Goal: Information Seeking & Learning: Learn about a topic

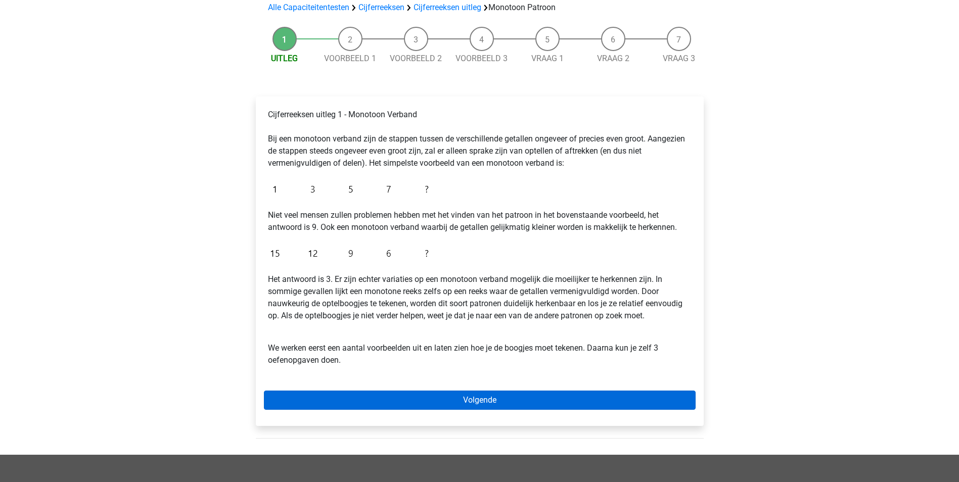
scroll to position [101, 0]
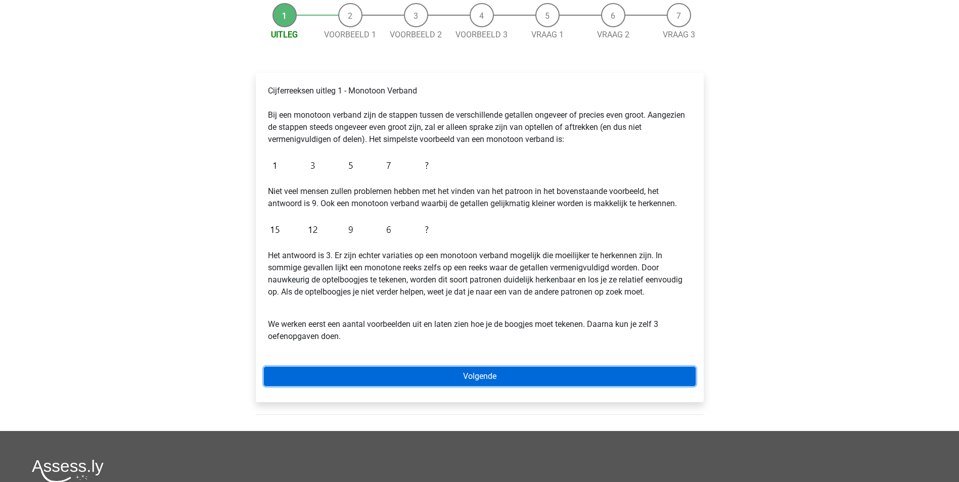
click at [540, 379] on link "Volgende" at bounding box center [480, 376] width 432 height 19
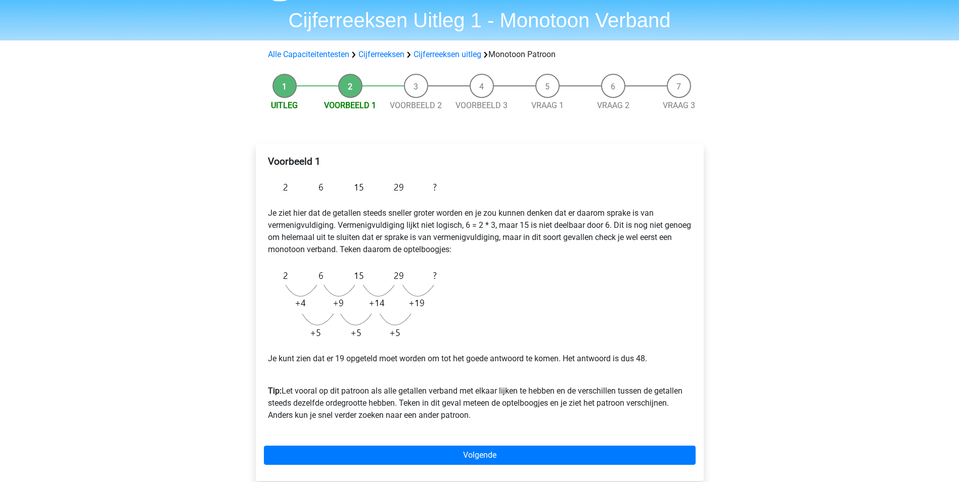
scroll to position [51, 0]
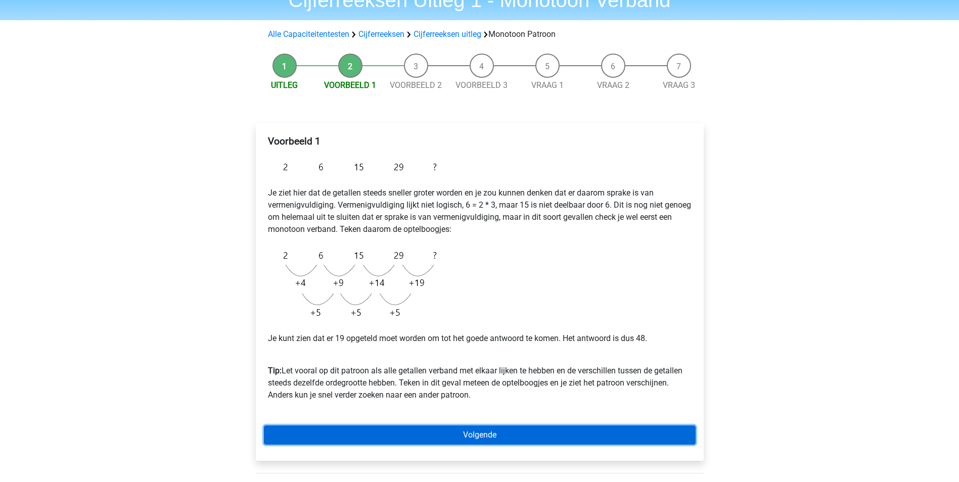
click at [542, 432] on link "Volgende" at bounding box center [480, 435] width 432 height 19
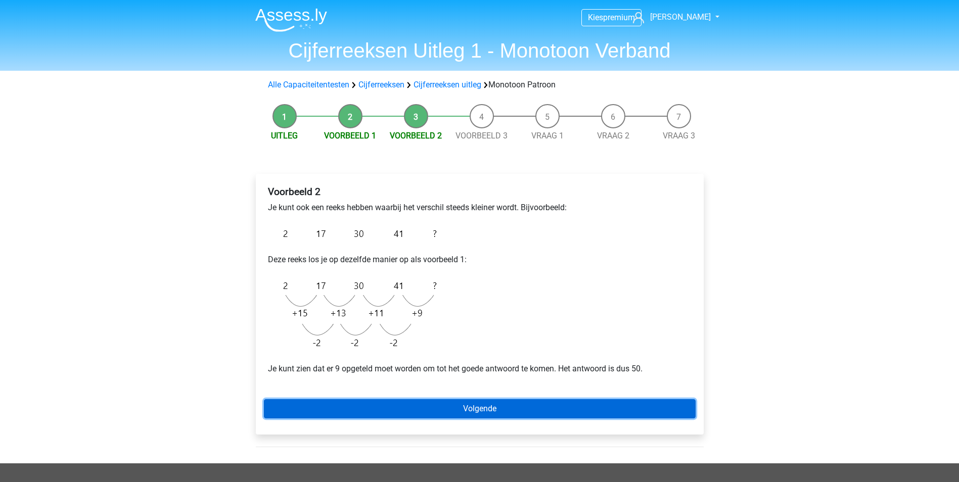
click at [544, 407] on link "Volgende" at bounding box center [480, 408] width 432 height 19
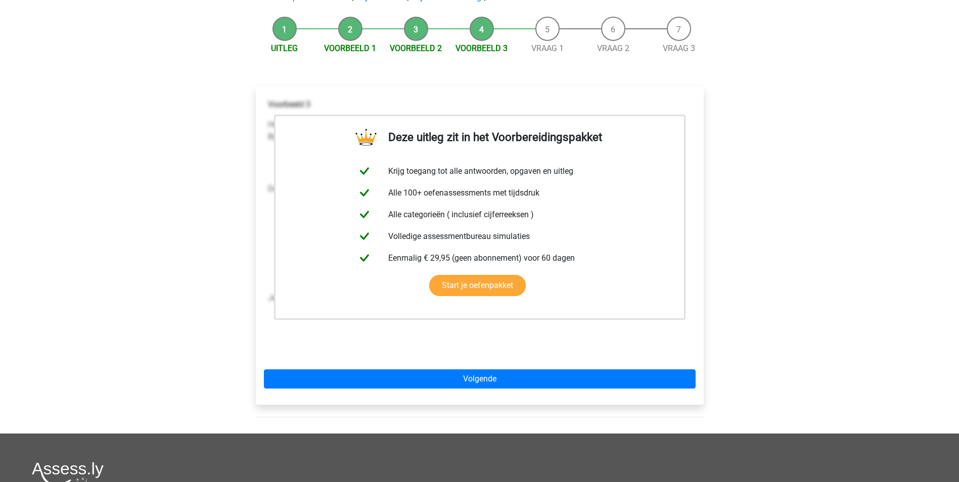
scroll to position [101, 0]
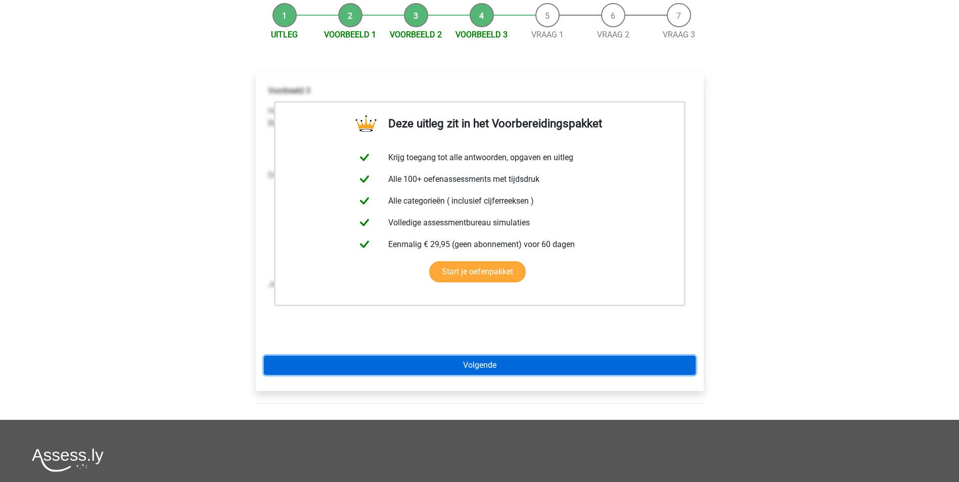
click at [534, 363] on link "Volgende" at bounding box center [480, 365] width 432 height 19
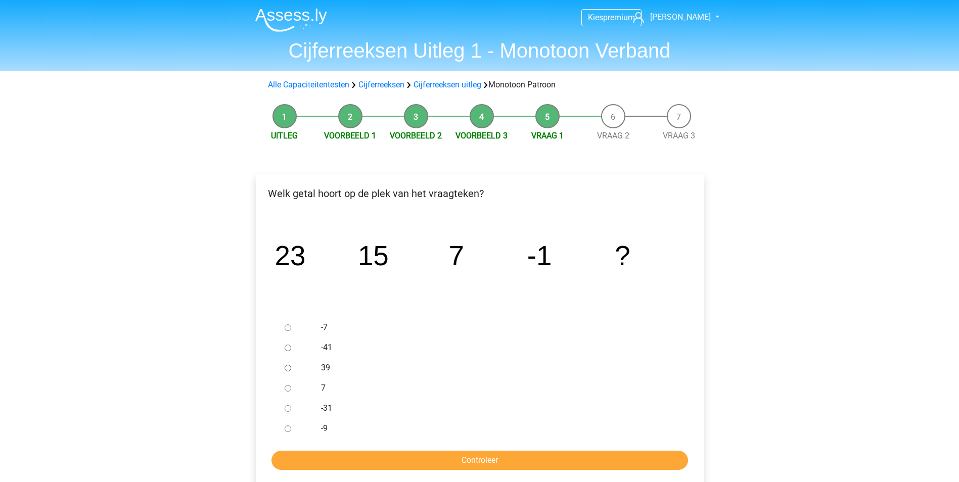
click at [289, 429] on input "-9" at bounding box center [288, 429] width 7 height 7
radio input "true"
click at [428, 461] on input "Controleer" at bounding box center [479, 460] width 416 height 19
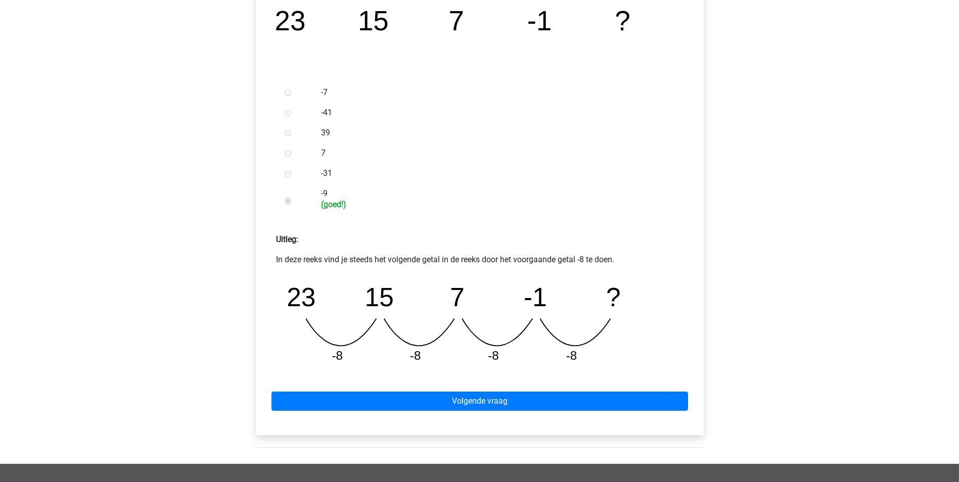
scroll to position [253, 0]
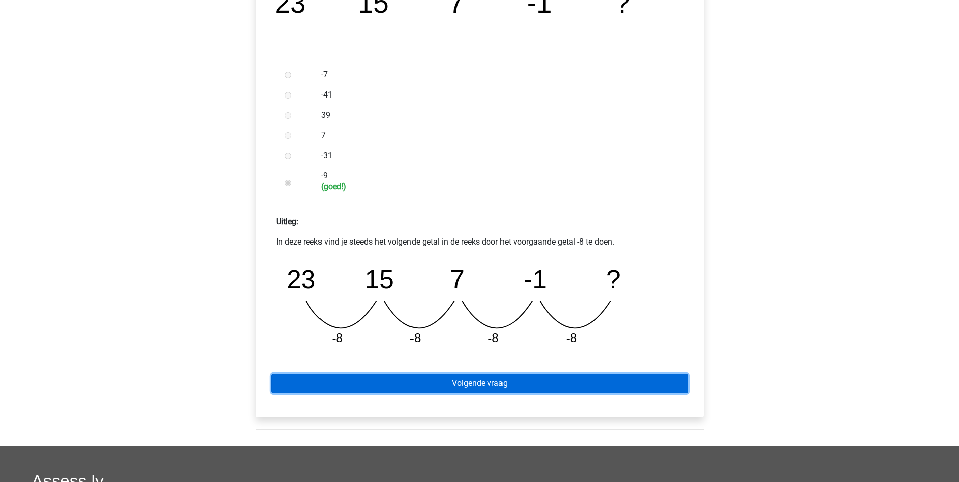
click at [524, 383] on link "Volgende vraag" at bounding box center [479, 383] width 416 height 19
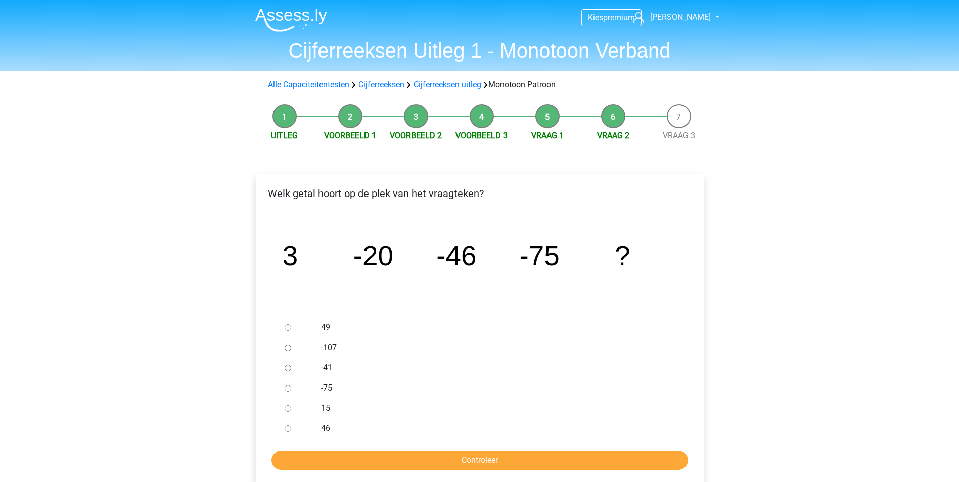
click at [289, 349] on input "-107" at bounding box center [288, 348] width 7 height 7
radio input "true"
click at [458, 458] on input "Controleer" at bounding box center [479, 460] width 416 height 19
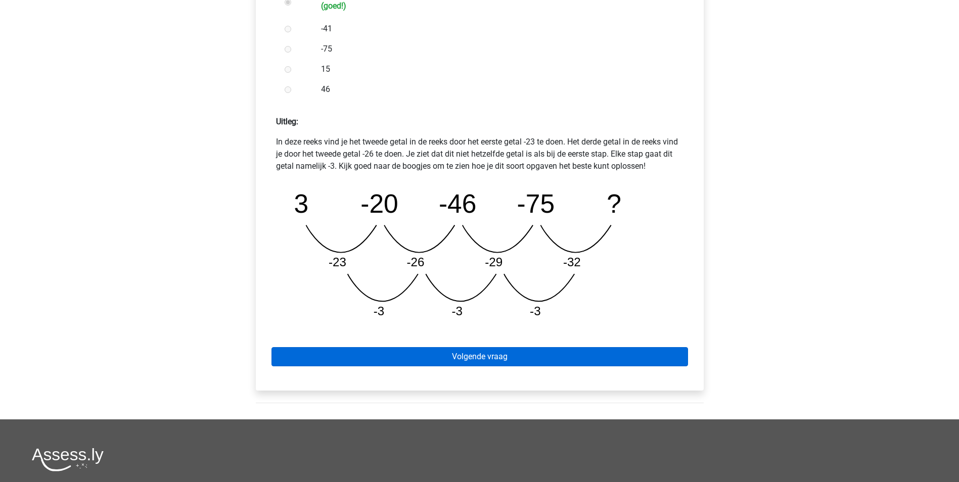
scroll to position [354, 0]
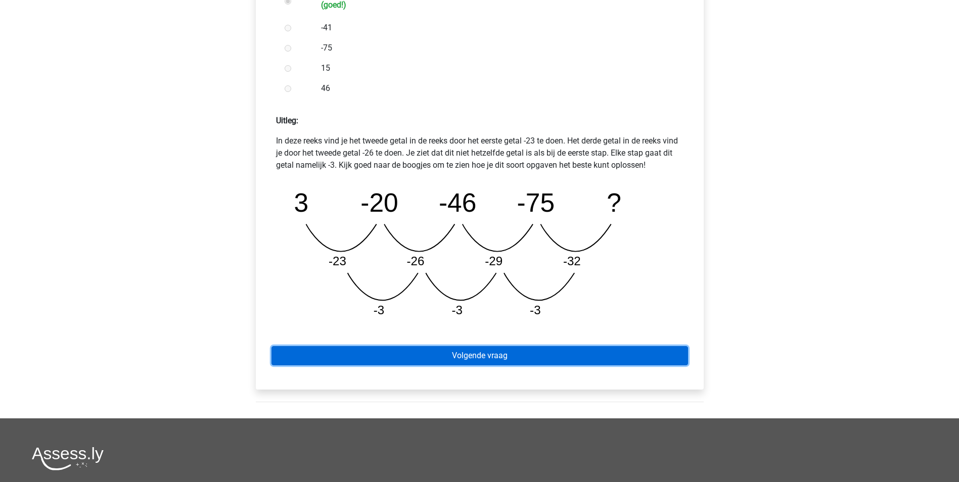
click at [473, 353] on link "Volgende vraag" at bounding box center [479, 355] width 416 height 19
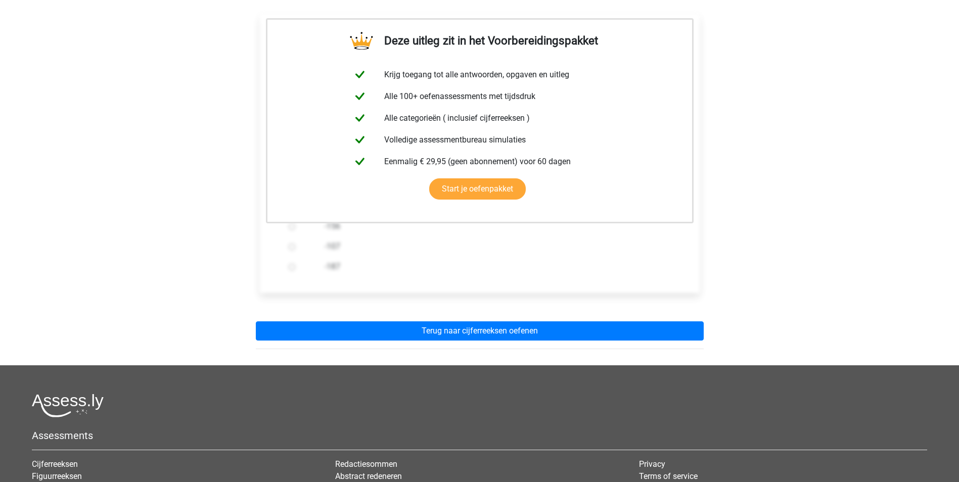
scroll to position [202, 0]
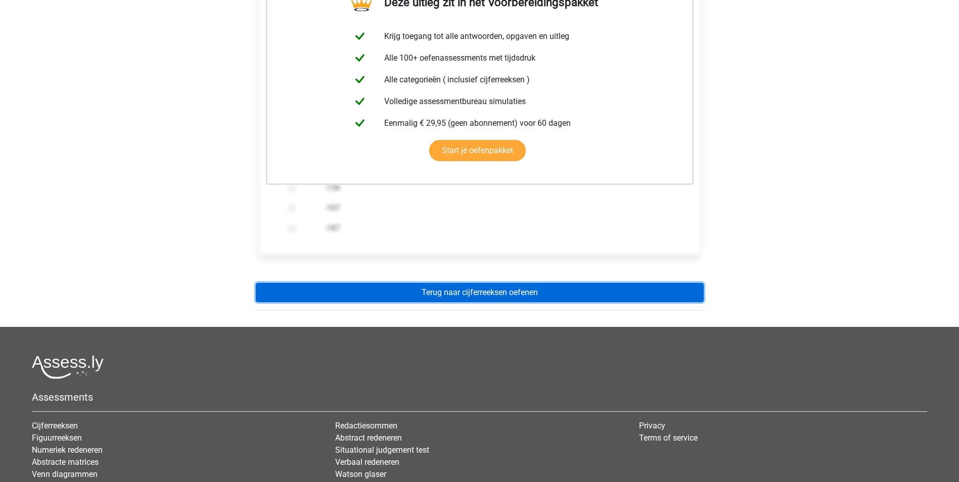
click at [530, 297] on link "Terug naar cijferreeksen oefenen" at bounding box center [480, 292] width 448 height 19
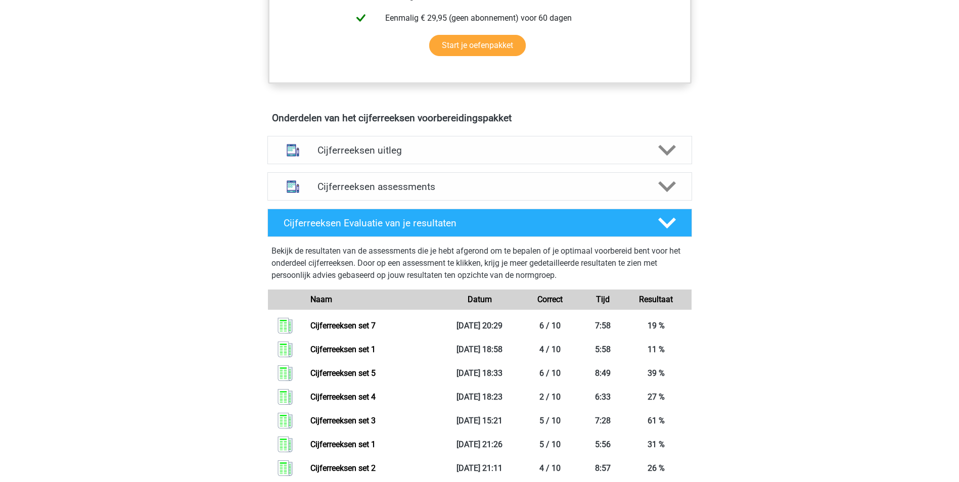
scroll to position [556, 0]
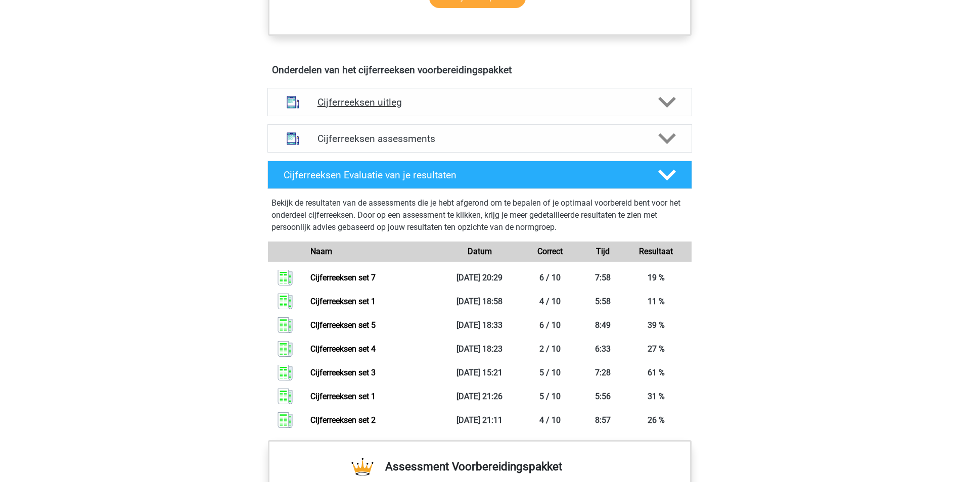
click at [665, 111] on icon at bounding box center [667, 103] width 18 height 18
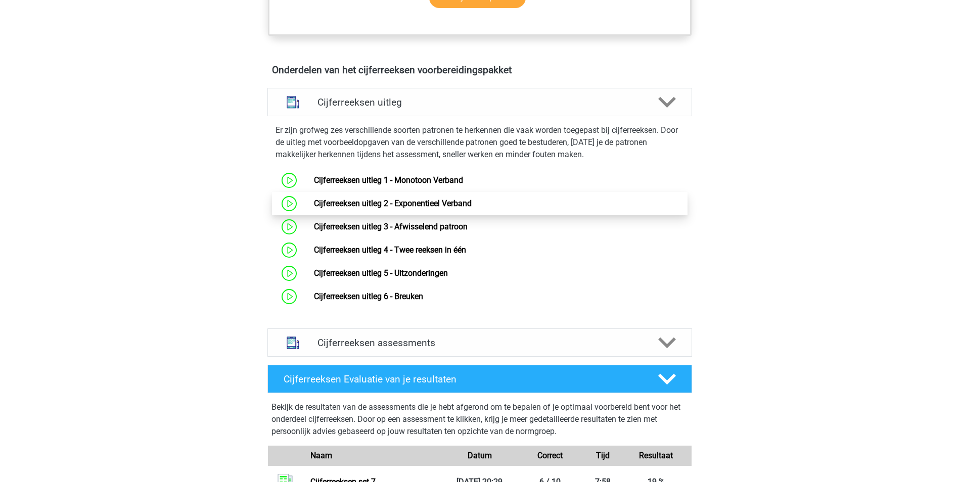
click at [446, 208] on link "Cijferreeksen uitleg 2 - Exponentieel Verband" at bounding box center [393, 204] width 158 height 10
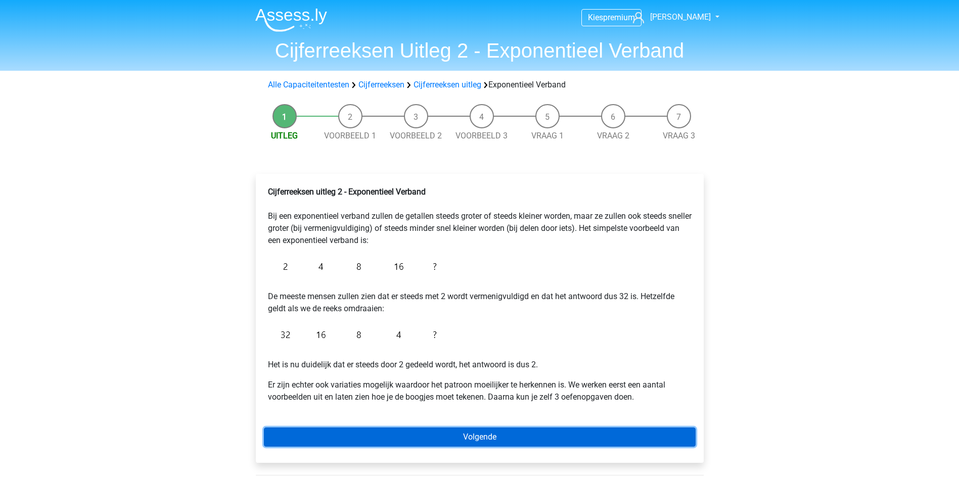
click at [512, 434] on link "Volgende" at bounding box center [480, 437] width 432 height 19
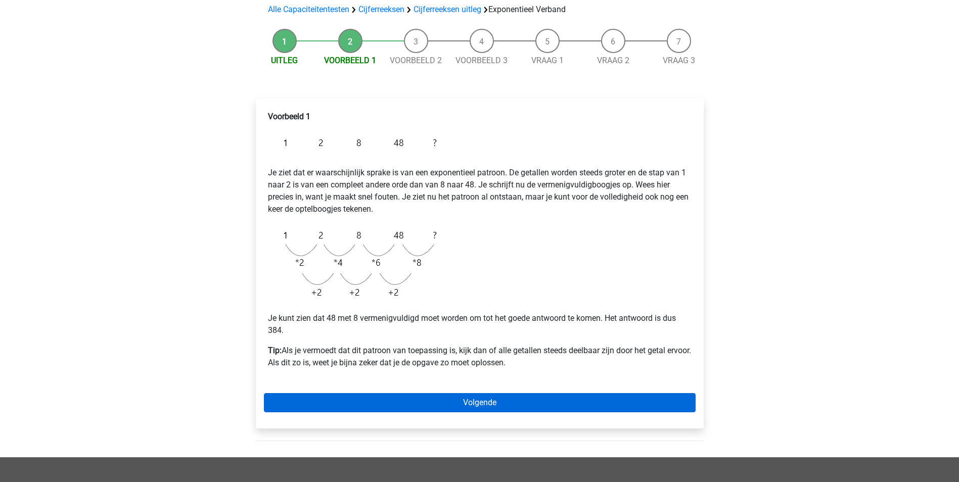
scroll to position [152, 0]
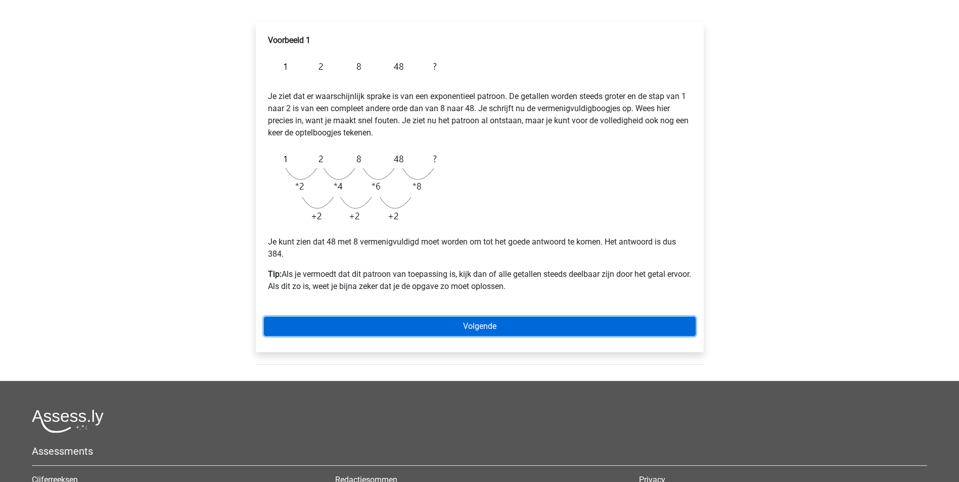
click at [512, 326] on link "Volgende" at bounding box center [480, 326] width 432 height 19
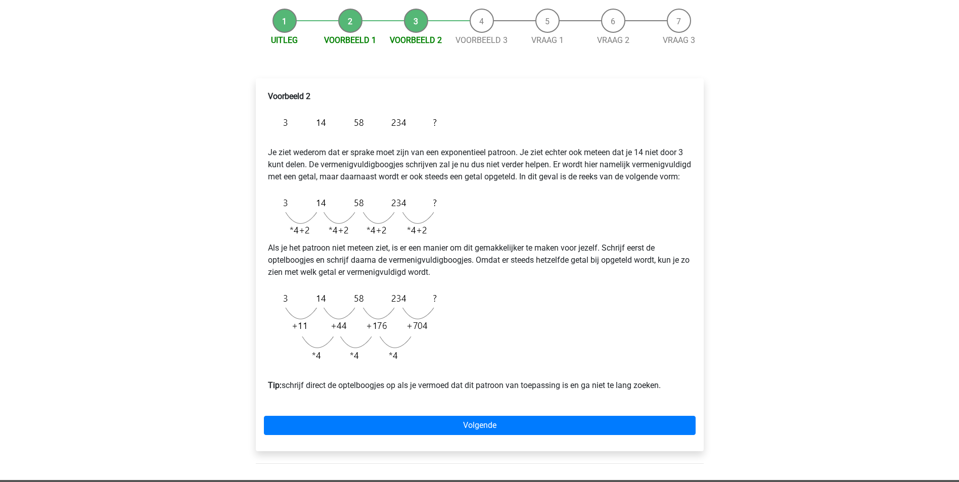
scroll to position [101, 0]
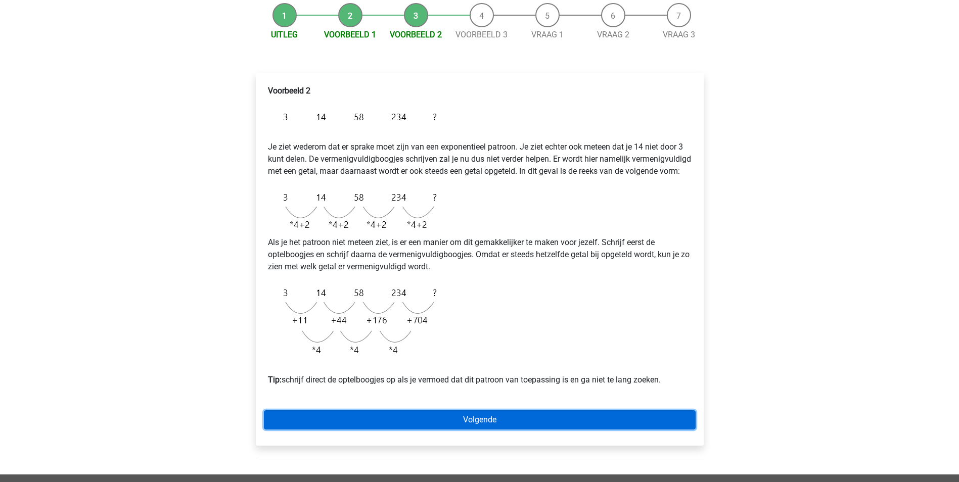
click at [468, 430] on link "Volgende" at bounding box center [480, 419] width 432 height 19
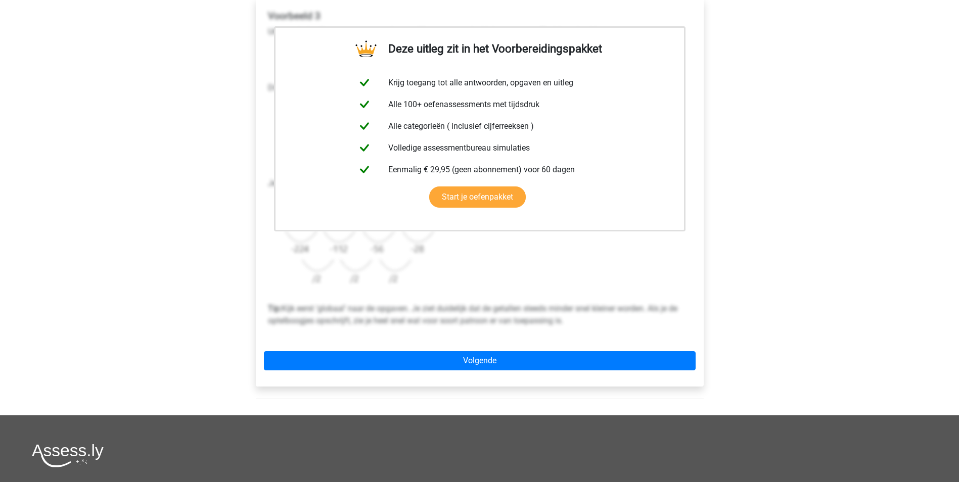
scroll to position [202, 0]
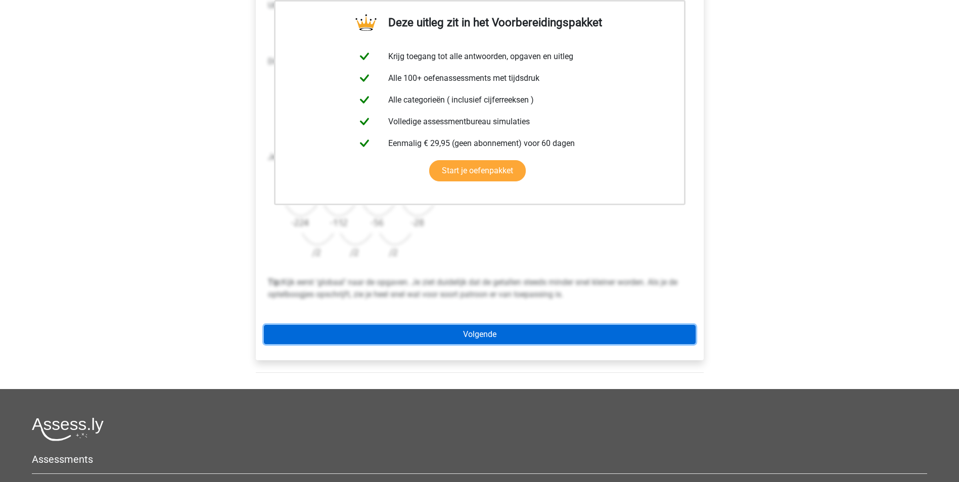
click at [540, 343] on link "Volgende" at bounding box center [480, 334] width 432 height 19
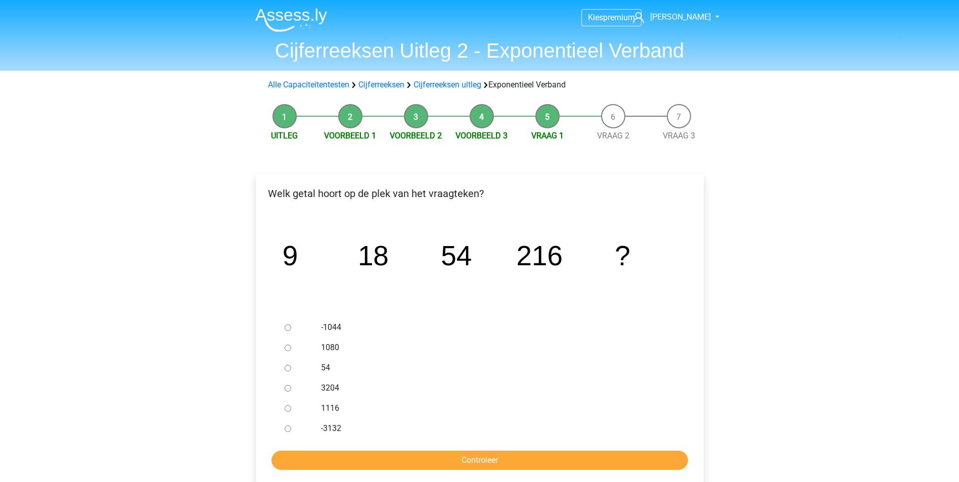
click at [288, 349] on input "1080" at bounding box center [288, 348] width 7 height 7
radio input "true"
click at [556, 463] on input "Controleer" at bounding box center [479, 460] width 416 height 19
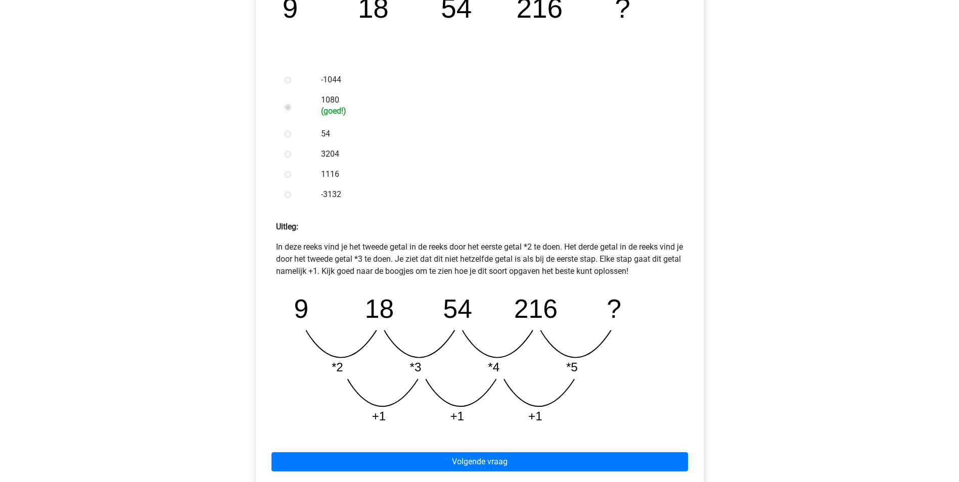
scroll to position [253, 0]
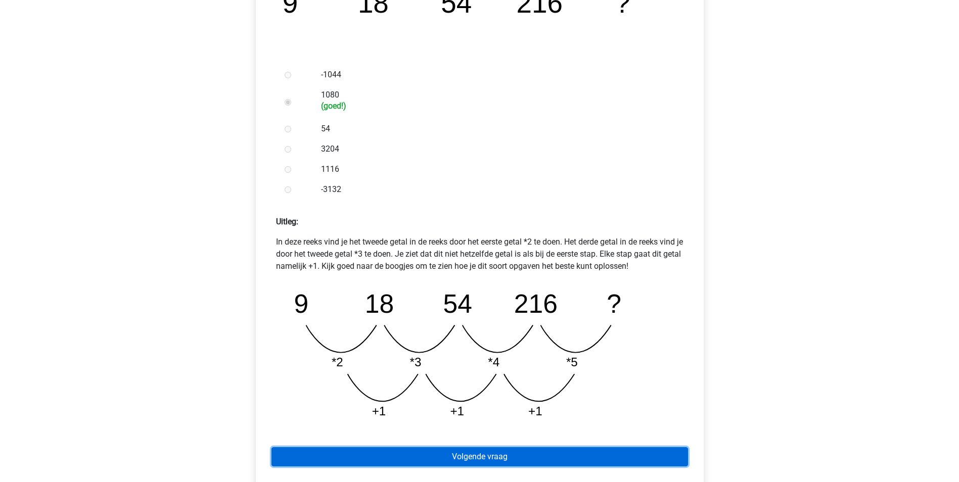
click at [501, 453] on link "Volgende vraag" at bounding box center [479, 456] width 416 height 19
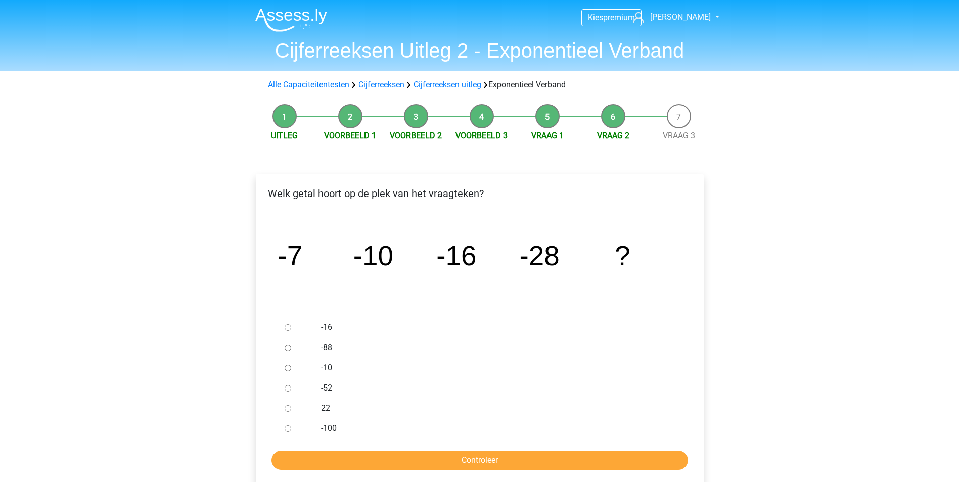
click at [286, 387] on input "-52" at bounding box center [288, 388] width 7 height 7
radio input "true"
click at [452, 456] on input "Controleer" at bounding box center [479, 460] width 416 height 19
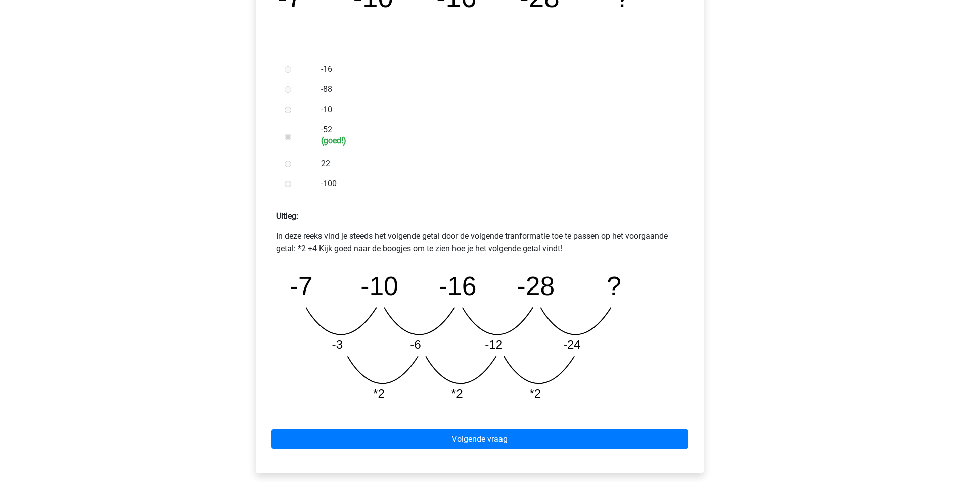
scroll to position [303, 0]
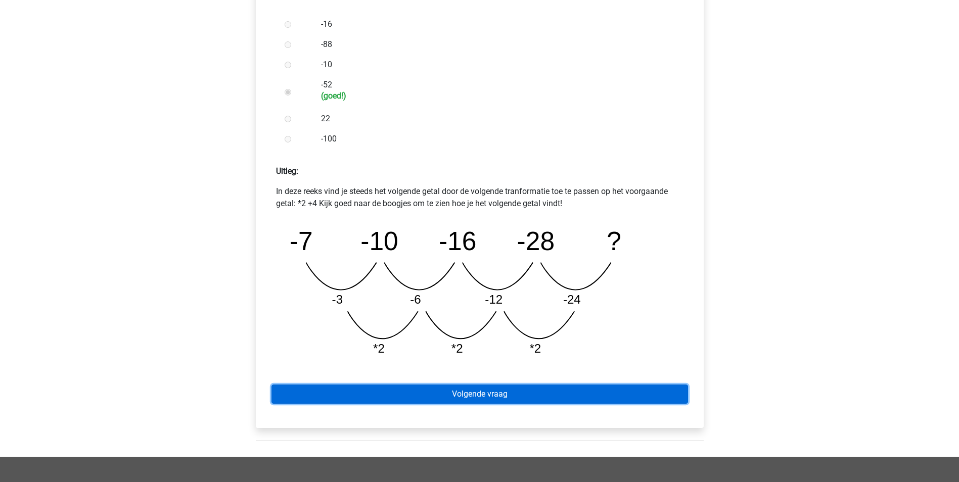
click at [537, 397] on link "Volgende vraag" at bounding box center [479, 394] width 416 height 19
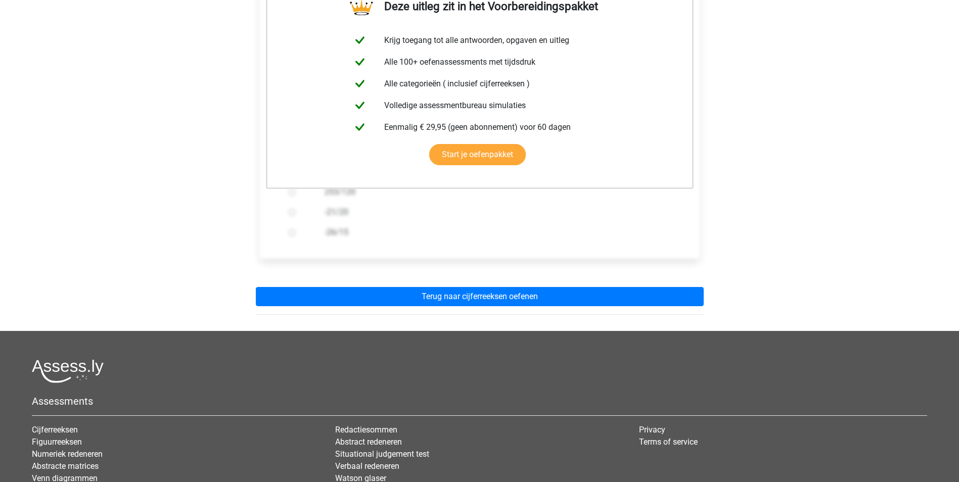
scroll to position [202, 0]
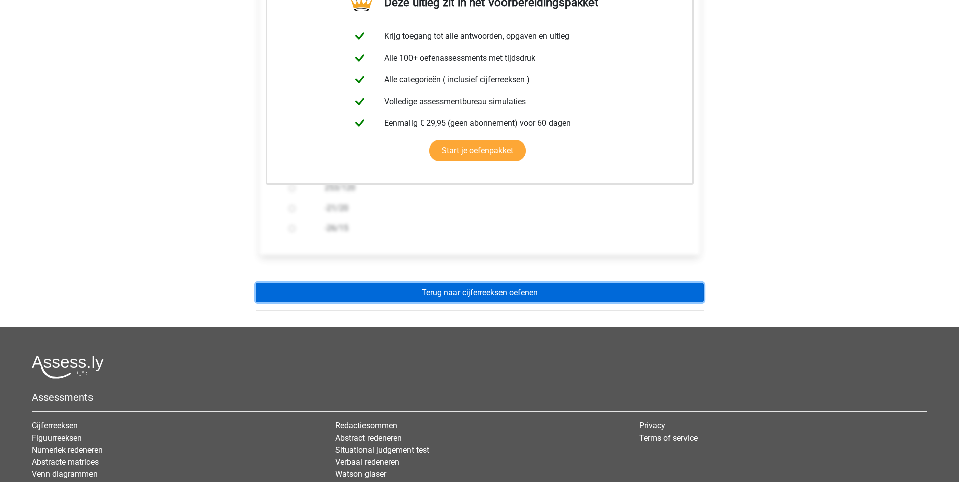
click at [482, 295] on link "Terug naar cijferreeksen oefenen" at bounding box center [480, 292] width 448 height 19
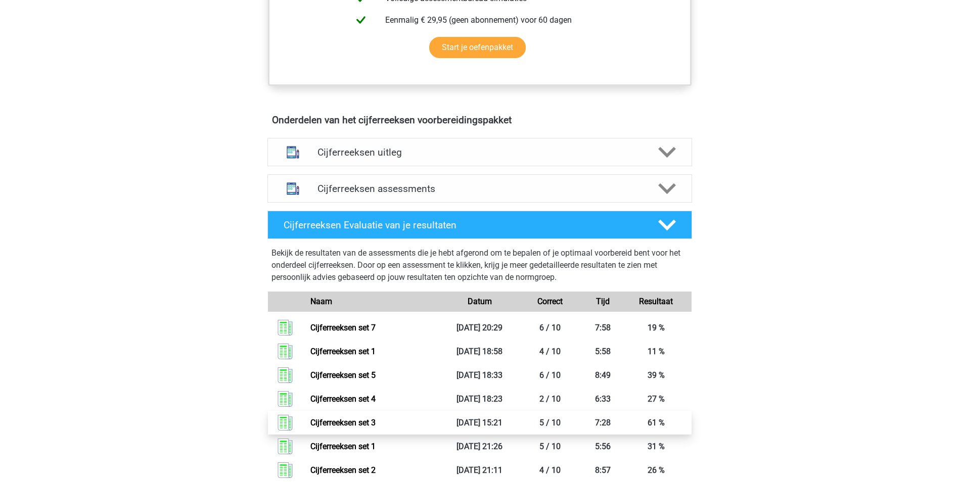
scroll to position [505, 0]
click at [664, 161] on icon at bounding box center [667, 153] width 18 height 18
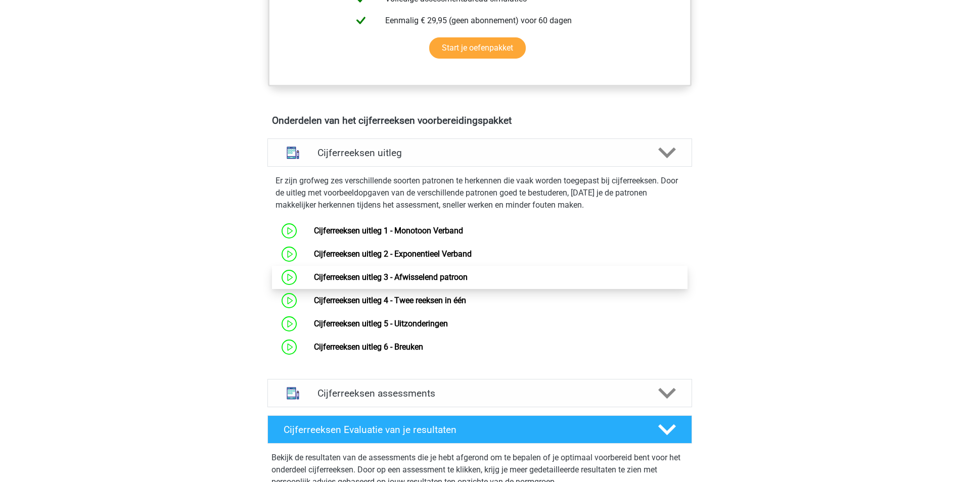
click at [423, 282] on link "Cijferreeksen uitleg 3 - Afwisselend patroon" at bounding box center [391, 277] width 154 height 10
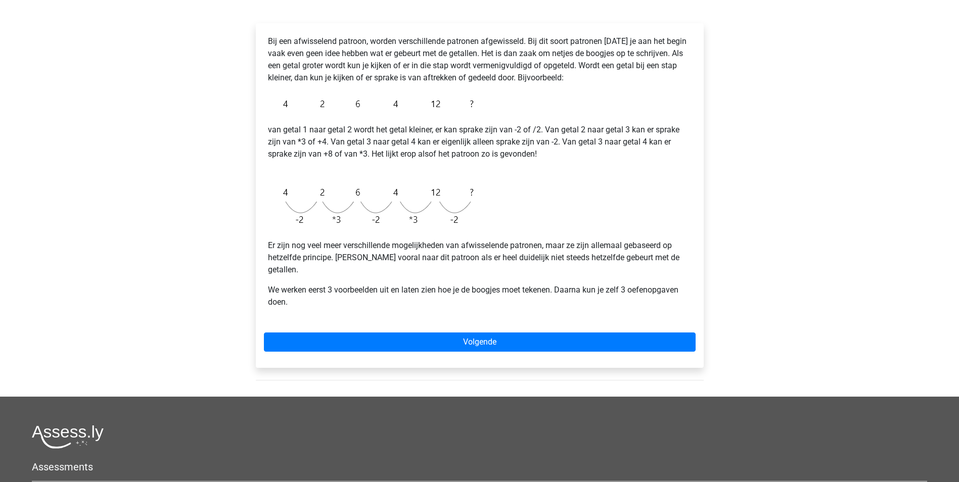
scroll to position [152, 0]
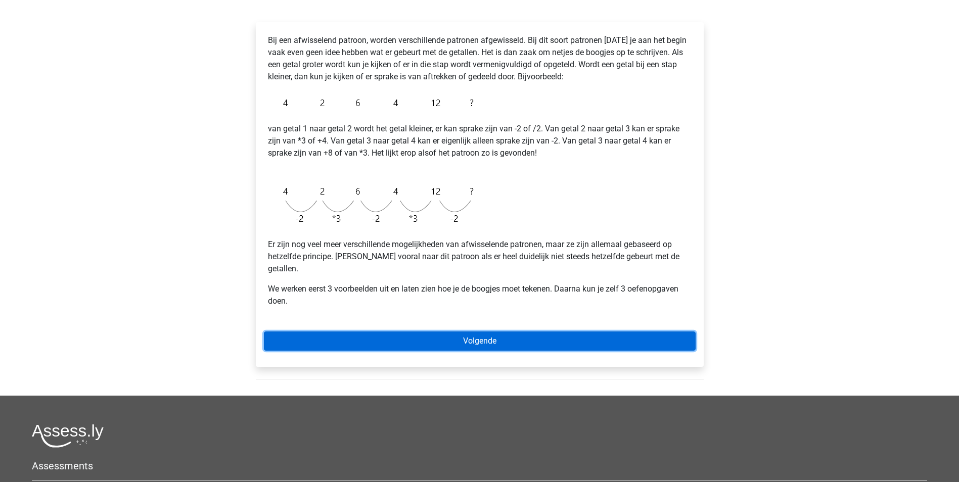
click at [526, 332] on link "Volgende" at bounding box center [480, 341] width 432 height 19
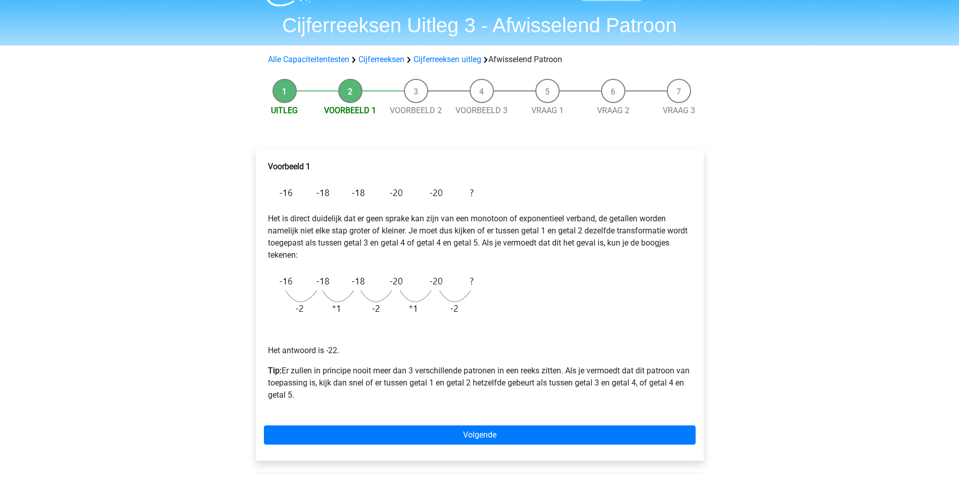
scroll to position [51, 0]
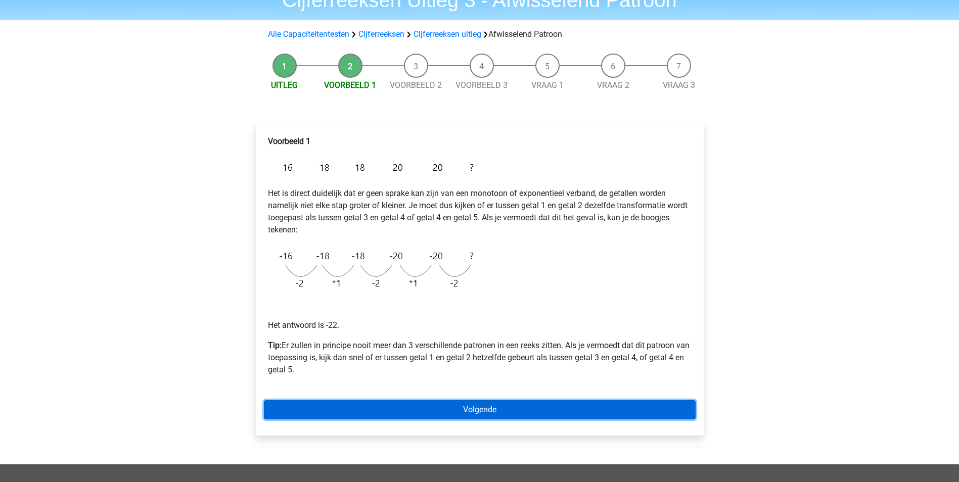
click at [509, 402] on link "Volgende" at bounding box center [480, 409] width 432 height 19
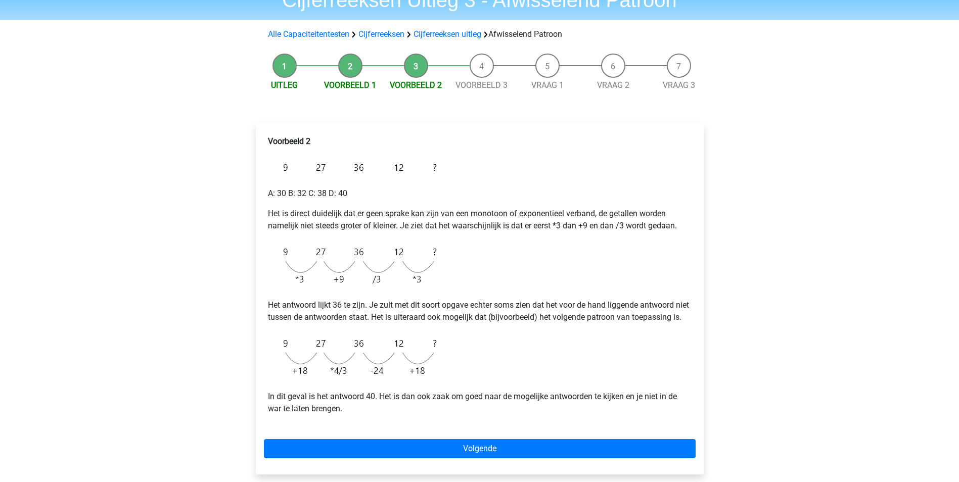
scroll to position [101, 0]
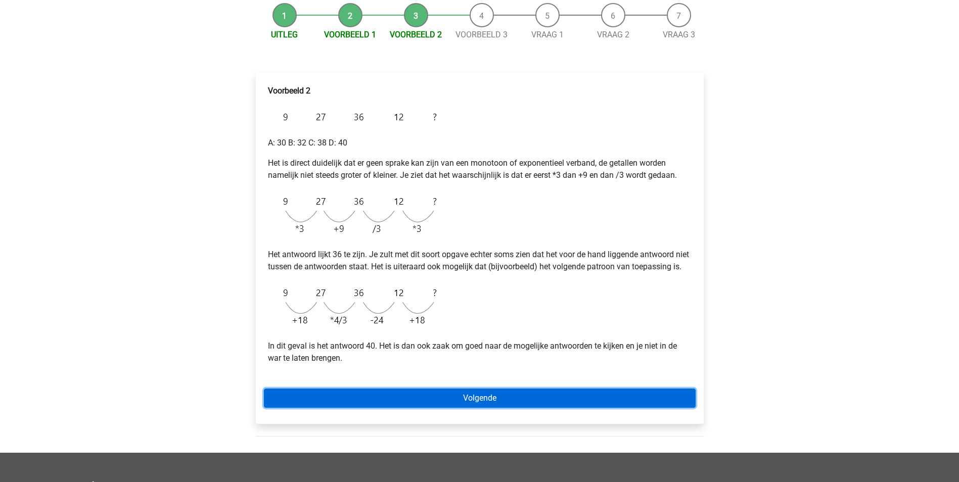
click at [535, 403] on link "Volgende" at bounding box center [480, 398] width 432 height 19
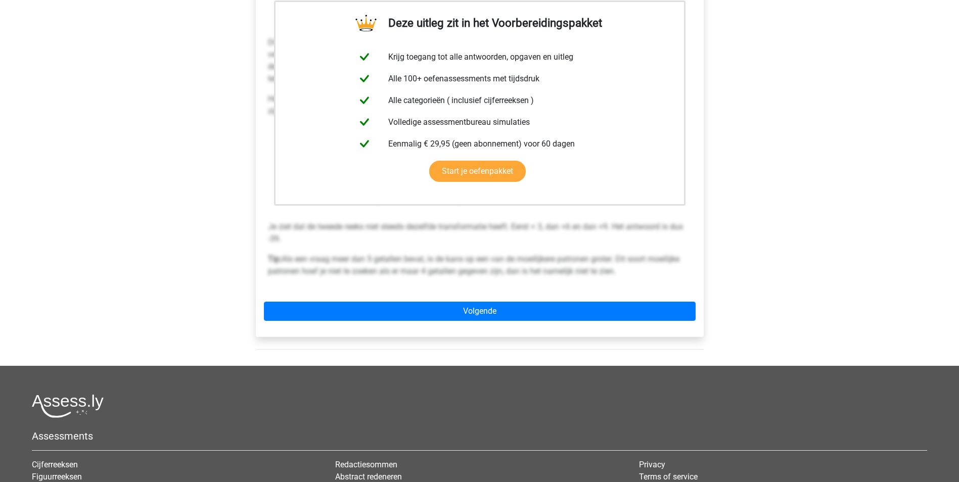
scroll to position [202, 0]
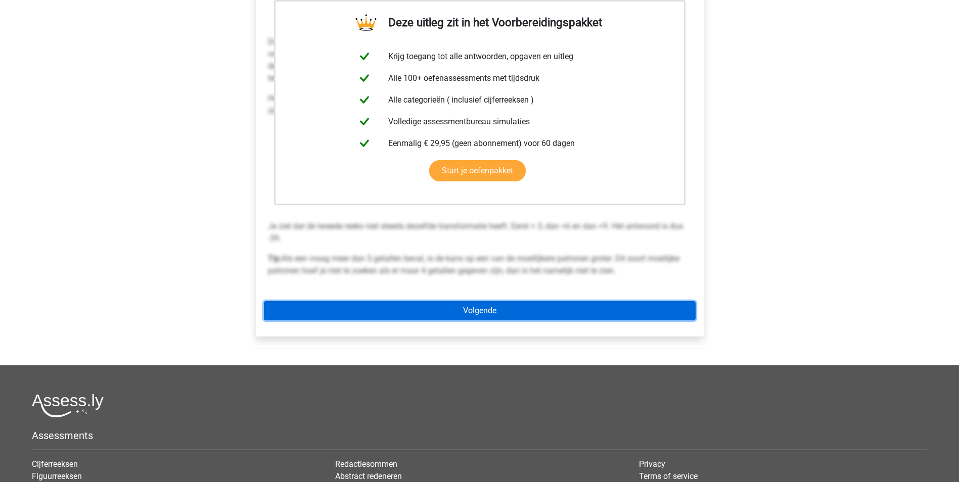
click at [530, 313] on link "Volgende" at bounding box center [480, 310] width 432 height 19
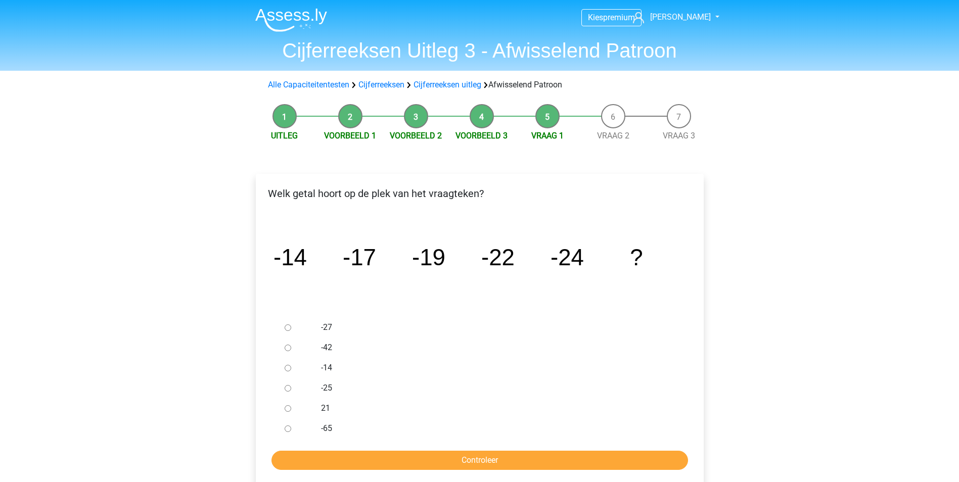
click at [289, 327] on input "-27" at bounding box center [288, 327] width 7 height 7
radio input "true"
click at [489, 455] on input "Controleer" at bounding box center [479, 460] width 416 height 19
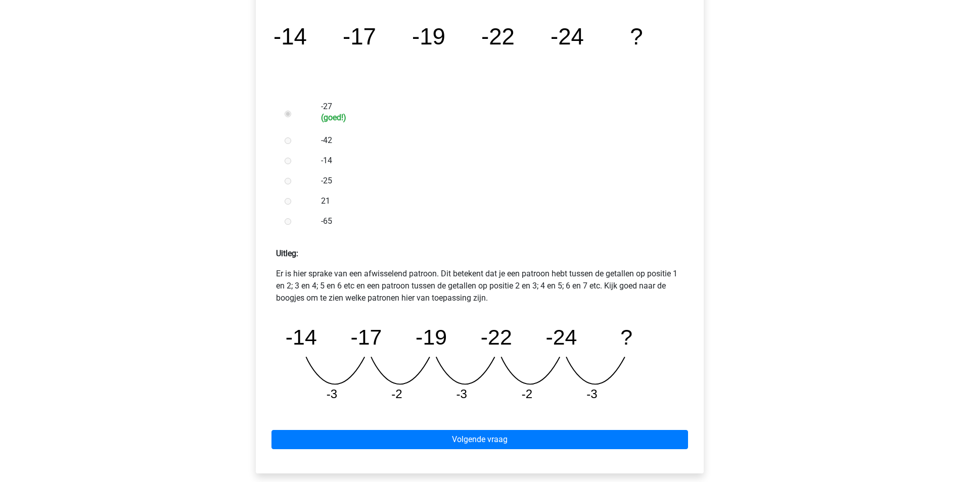
scroll to position [253, 0]
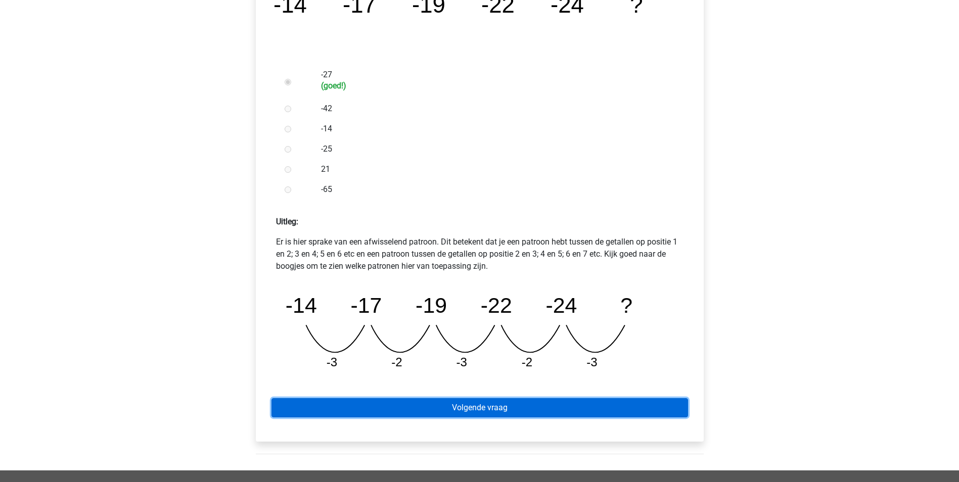
click at [475, 407] on link "Volgende vraag" at bounding box center [479, 407] width 416 height 19
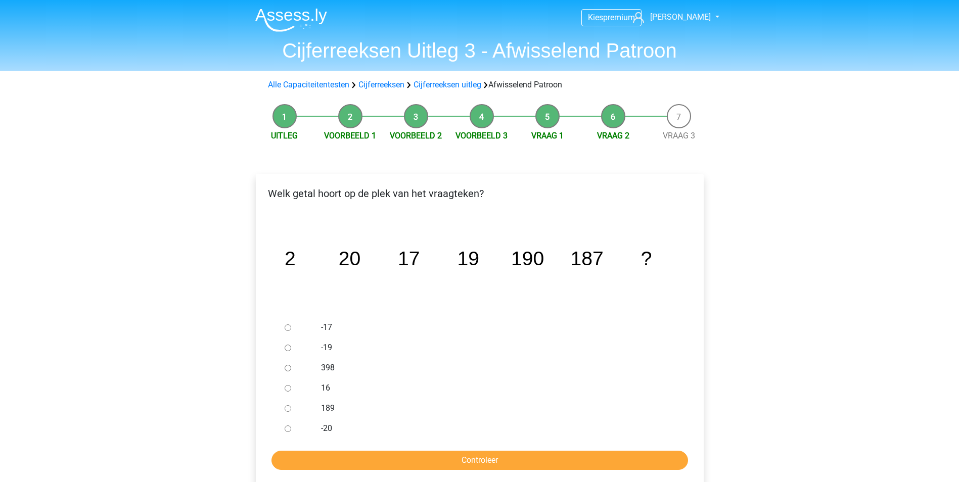
click at [287, 407] on input "189" at bounding box center [288, 408] width 7 height 7
radio input "true"
click at [470, 455] on input "Controleer" at bounding box center [479, 460] width 416 height 19
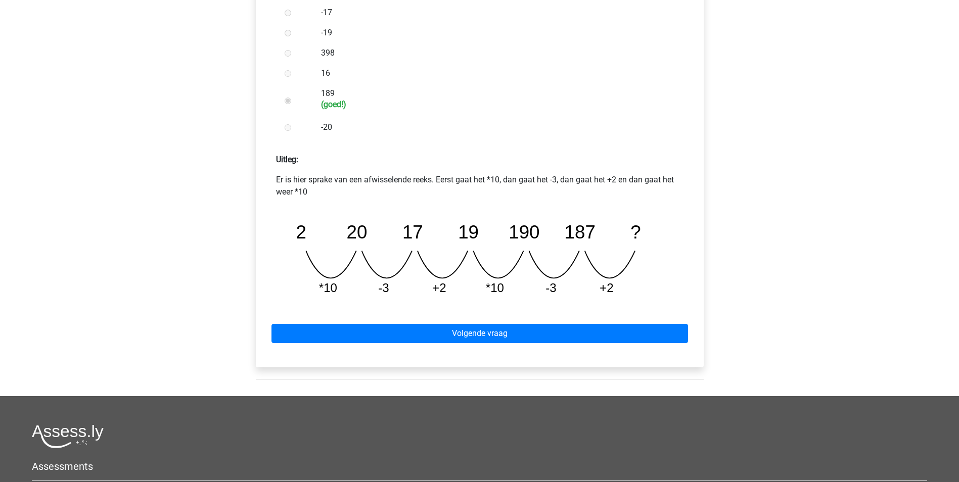
scroll to position [354, 0]
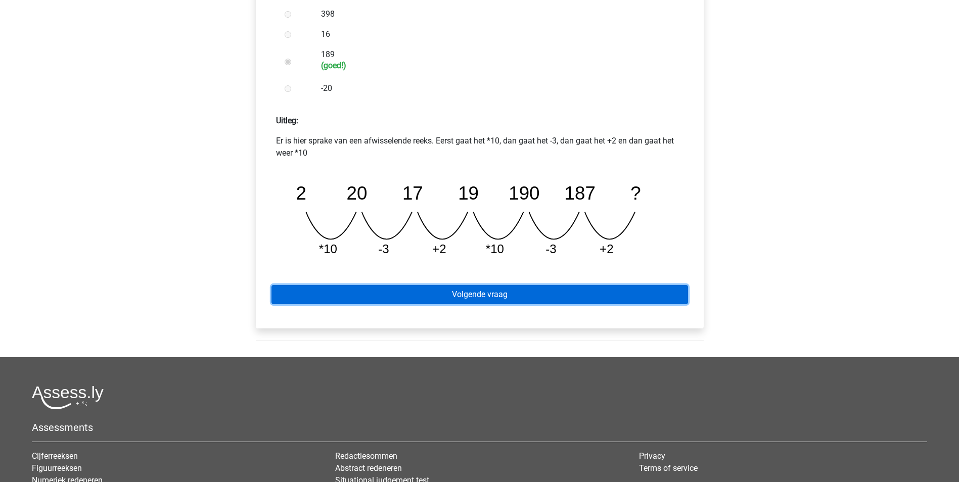
click at [509, 295] on link "Volgende vraag" at bounding box center [479, 294] width 416 height 19
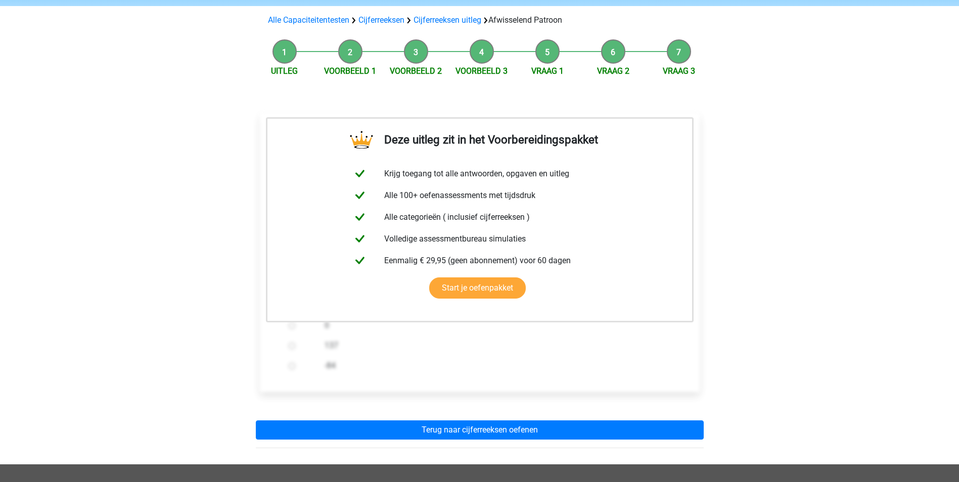
scroll to position [202, 0]
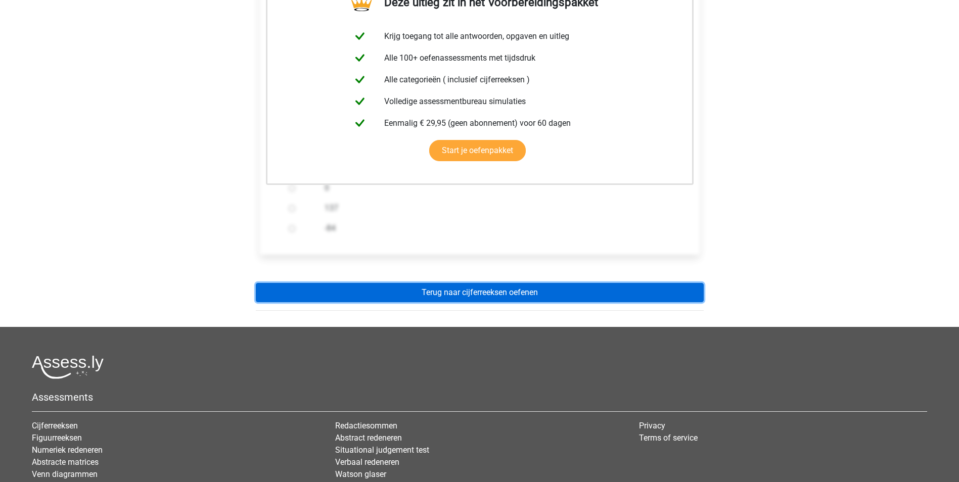
click at [590, 293] on link "Terug naar cijferreeksen oefenen" at bounding box center [480, 292] width 448 height 19
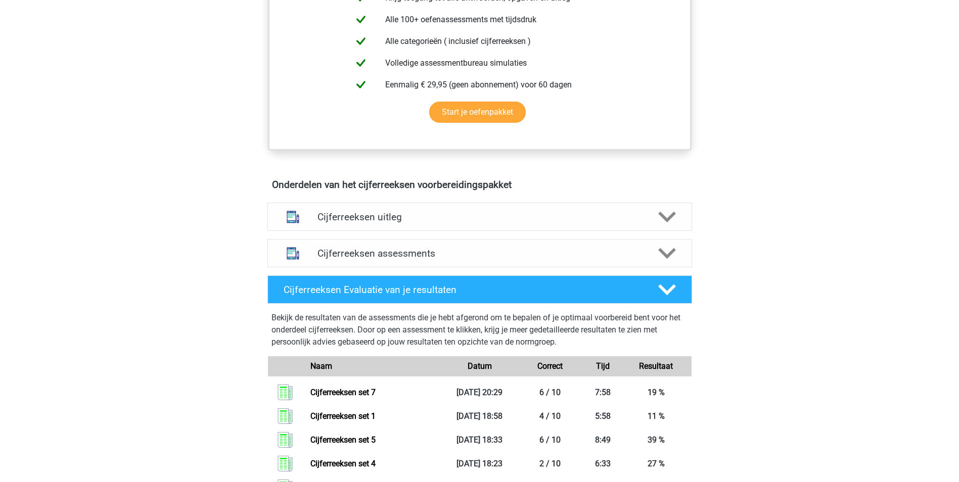
scroll to position [556, 0]
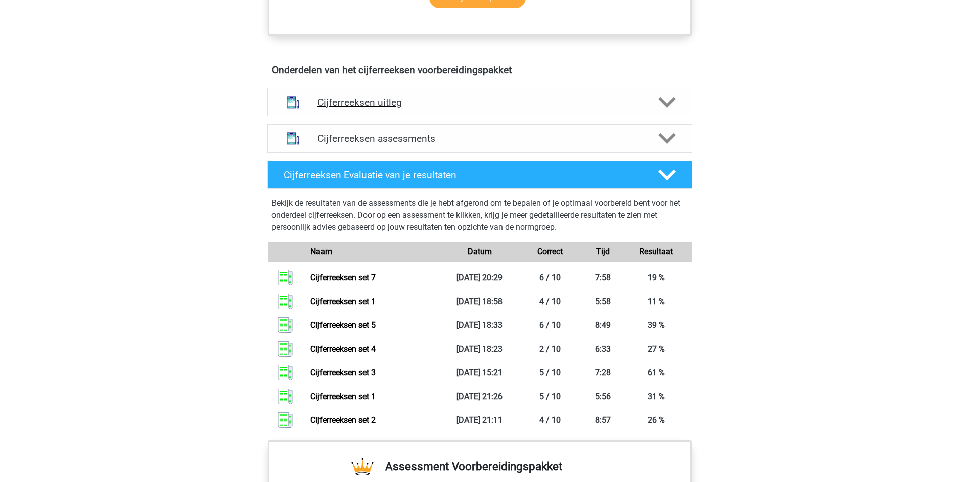
click at [672, 111] on icon at bounding box center [667, 103] width 18 height 18
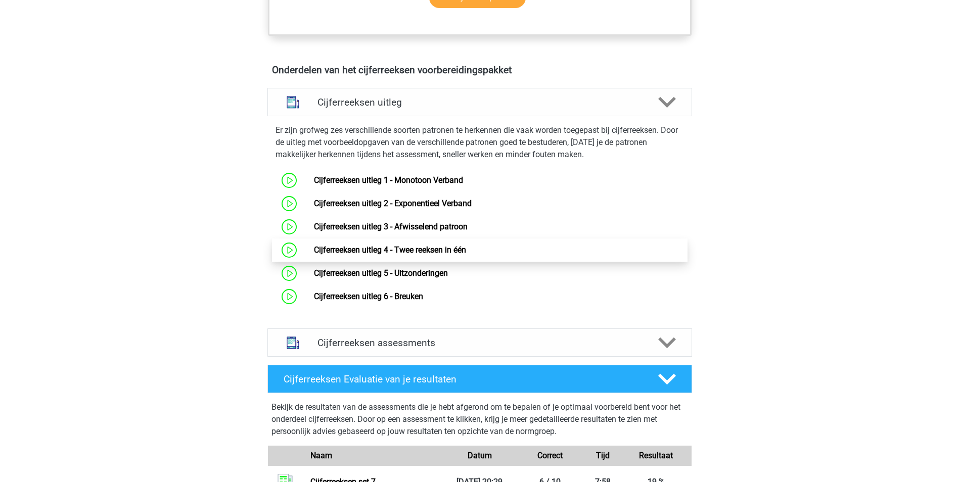
click at [465, 255] on link "Cijferreeksen uitleg 4 - Twee reeksen in één" at bounding box center [390, 250] width 152 height 10
